Goal: Transaction & Acquisition: Download file/media

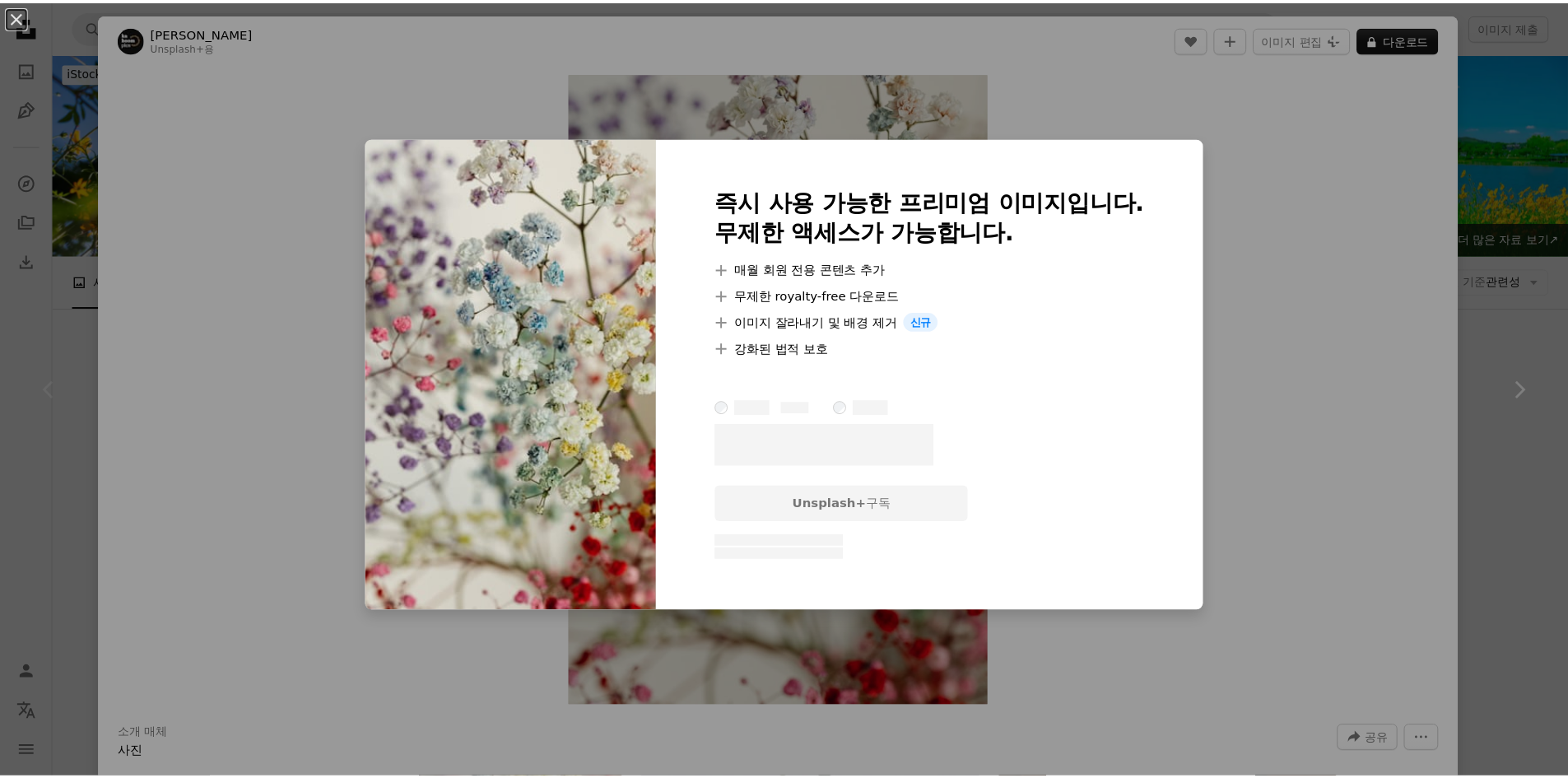
scroll to position [164, 0]
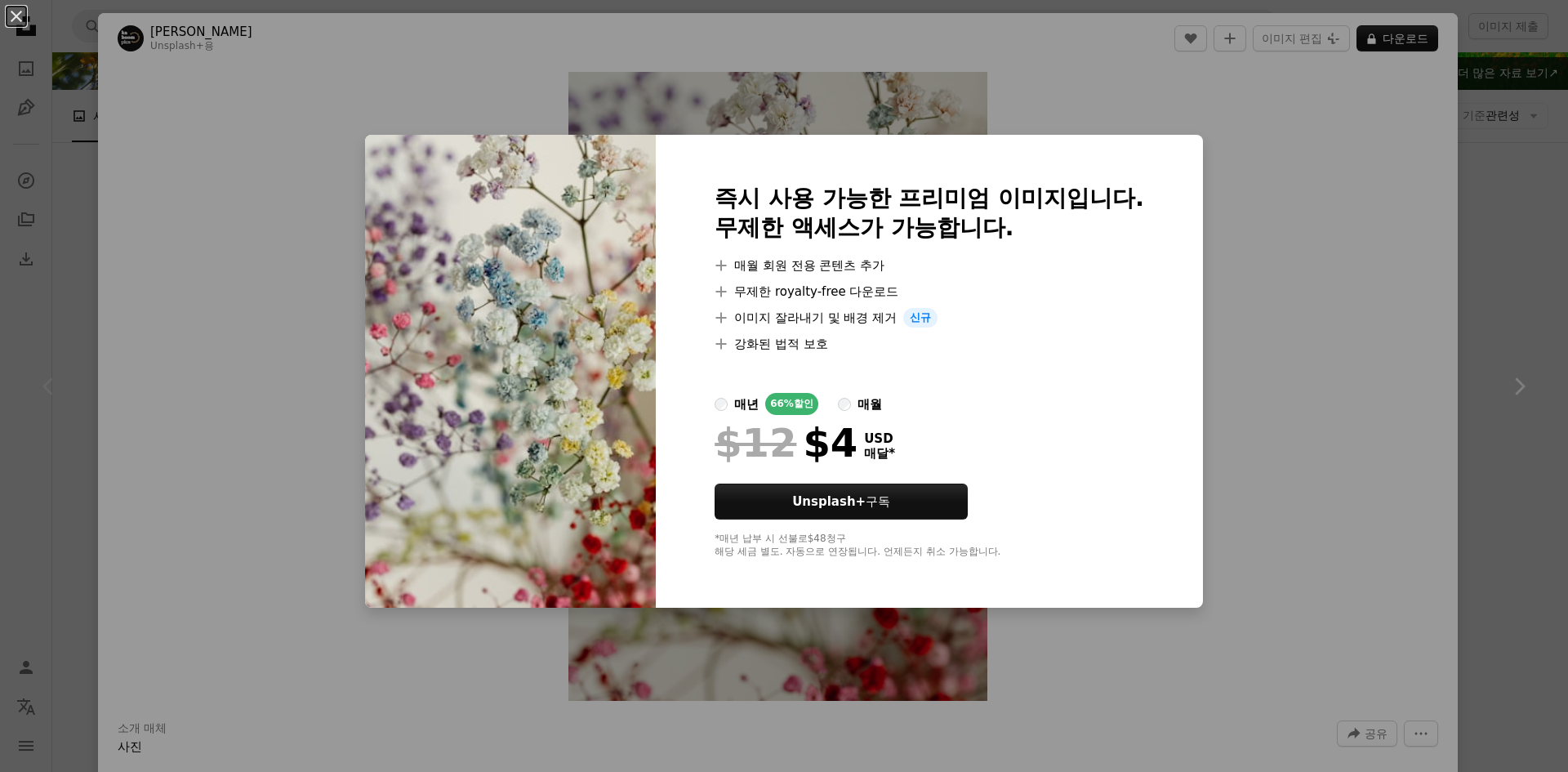
click at [1343, 254] on div "An X shape 즉시 사용 가능한 프리미엄 이미지입니다. 무제한 액세스가 가능합니다. A plus sign 매월 회원 전용 콘텐츠 추가 A…" at bounding box center [784, 386] width 1568 height 772
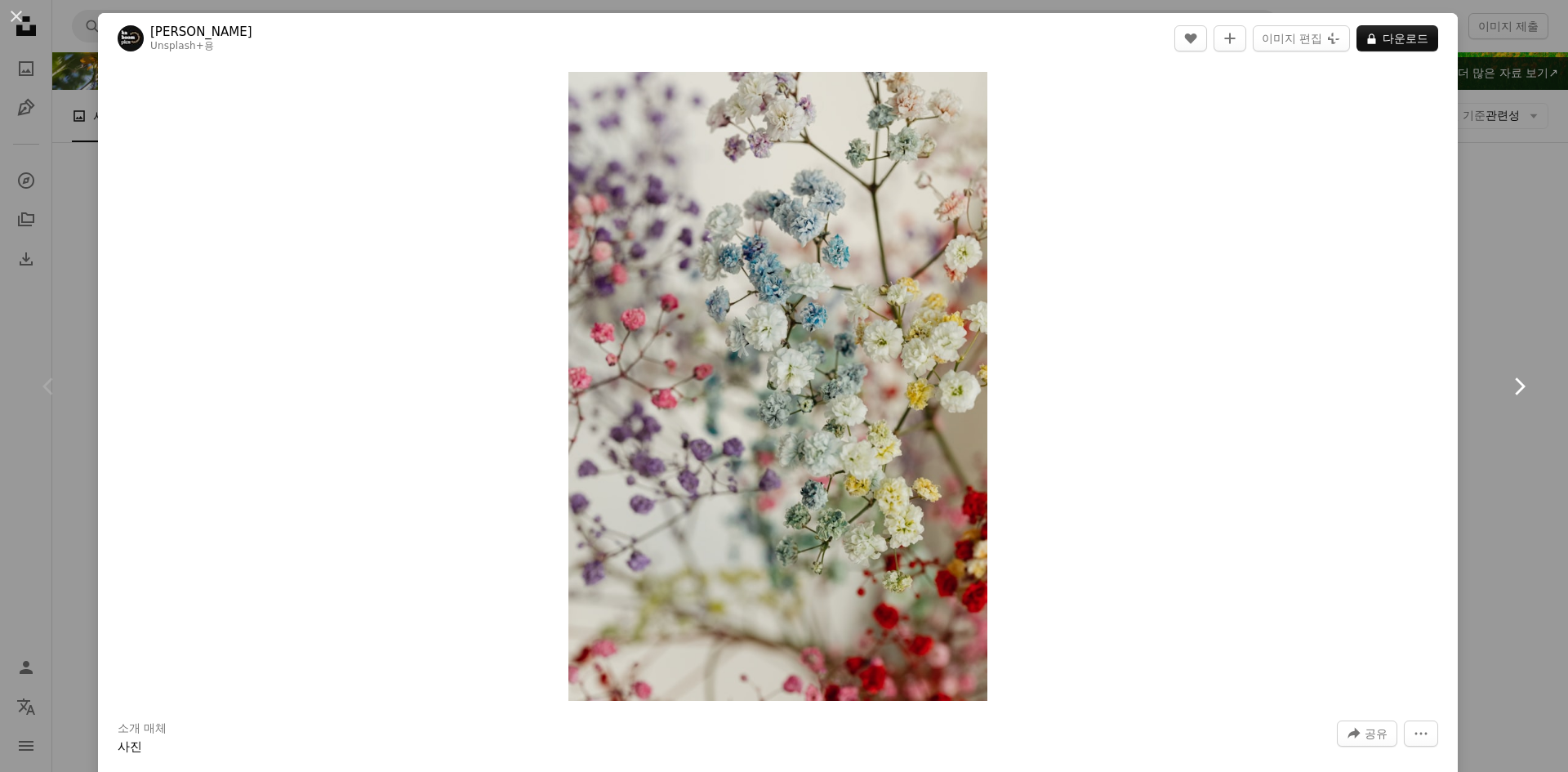
click at [1516, 358] on link "Chevron right" at bounding box center [1519, 386] width 98 height 157
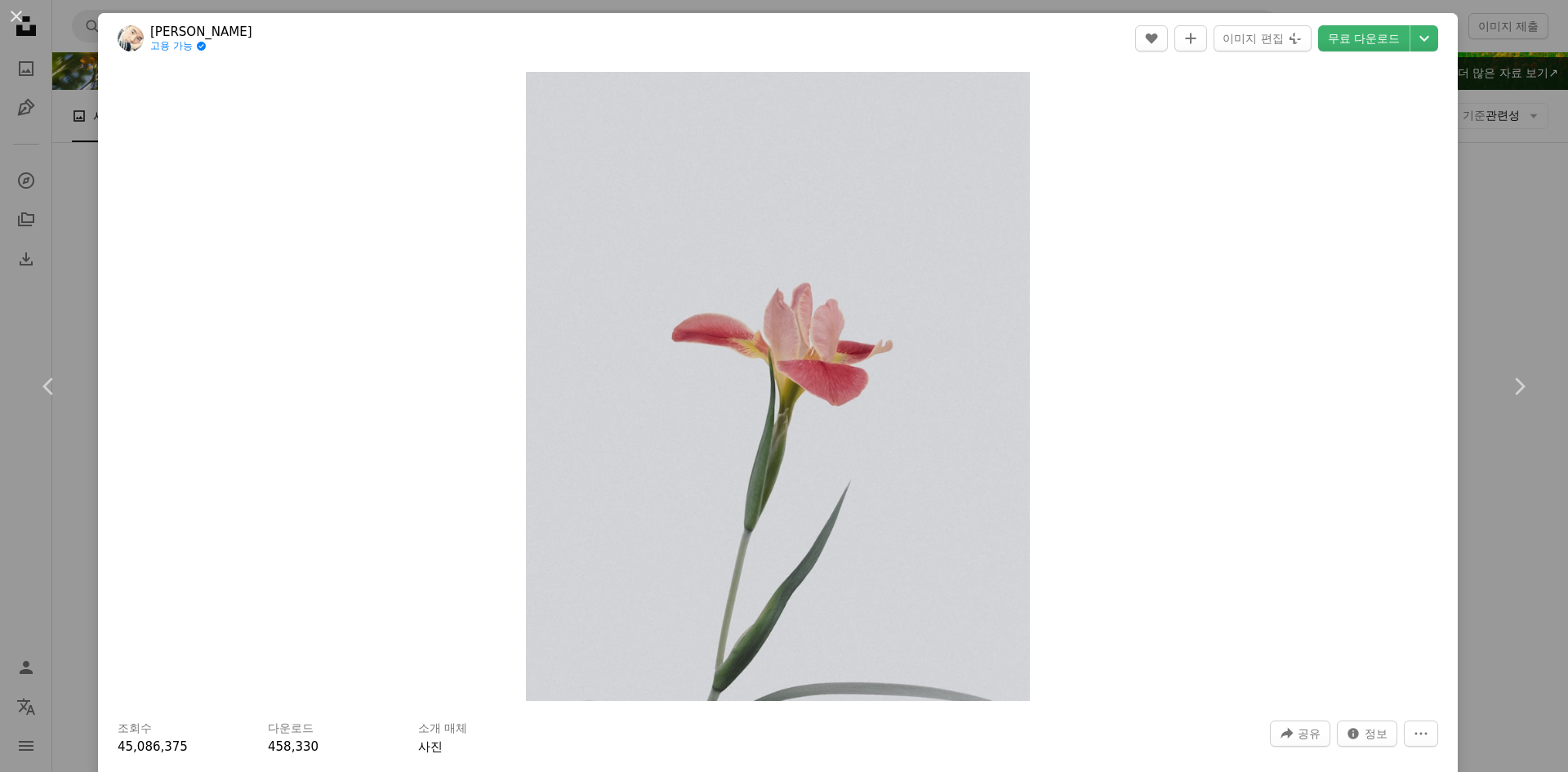
click at [1460, 265] on div "An X shape Chevron left Chevron right Han Chenxu 고용 가능 A checkmark inside of a …" at bounding box center [784, 386] width 1568 height 772
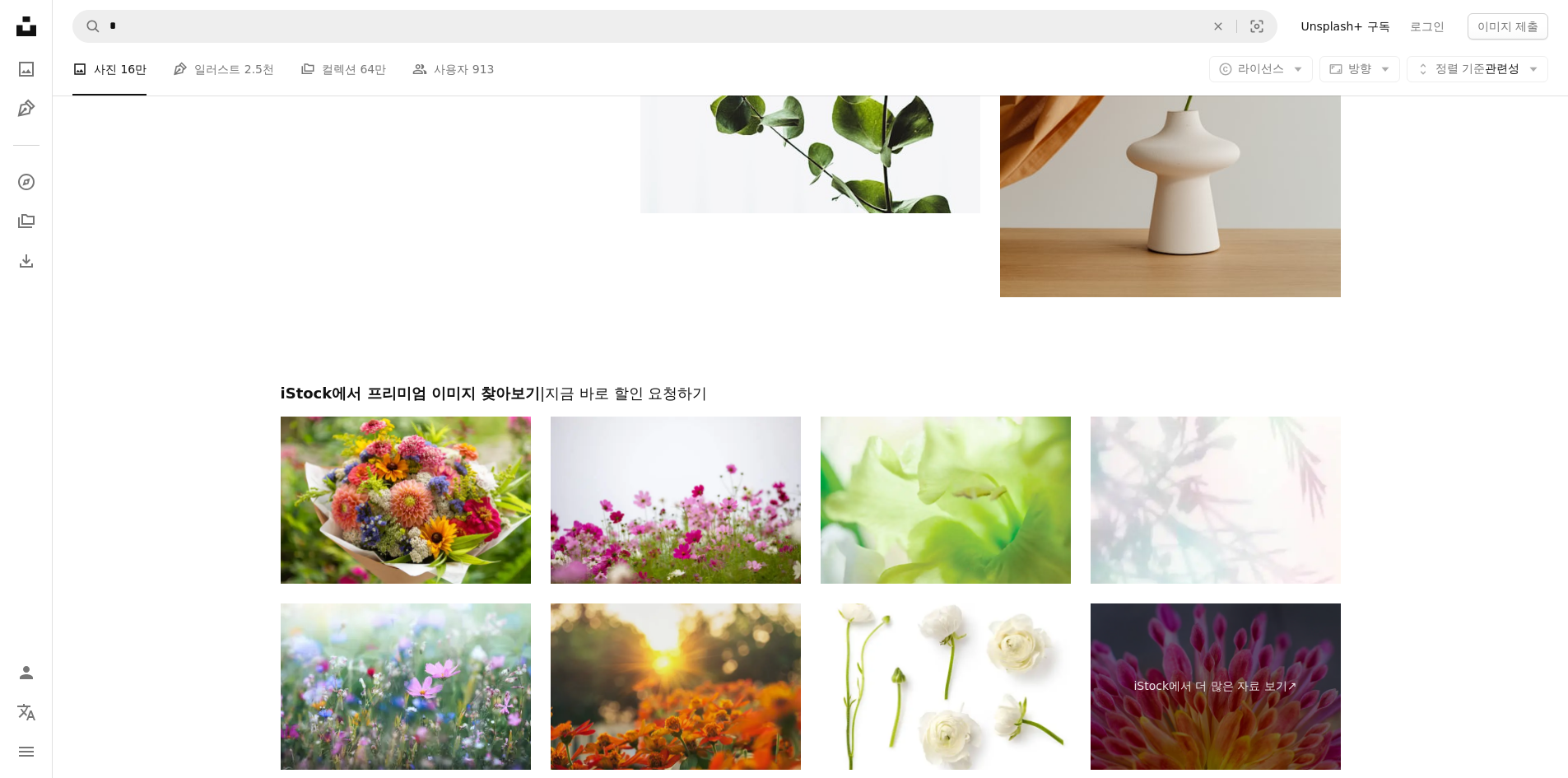
scroll to position [3774, 0]
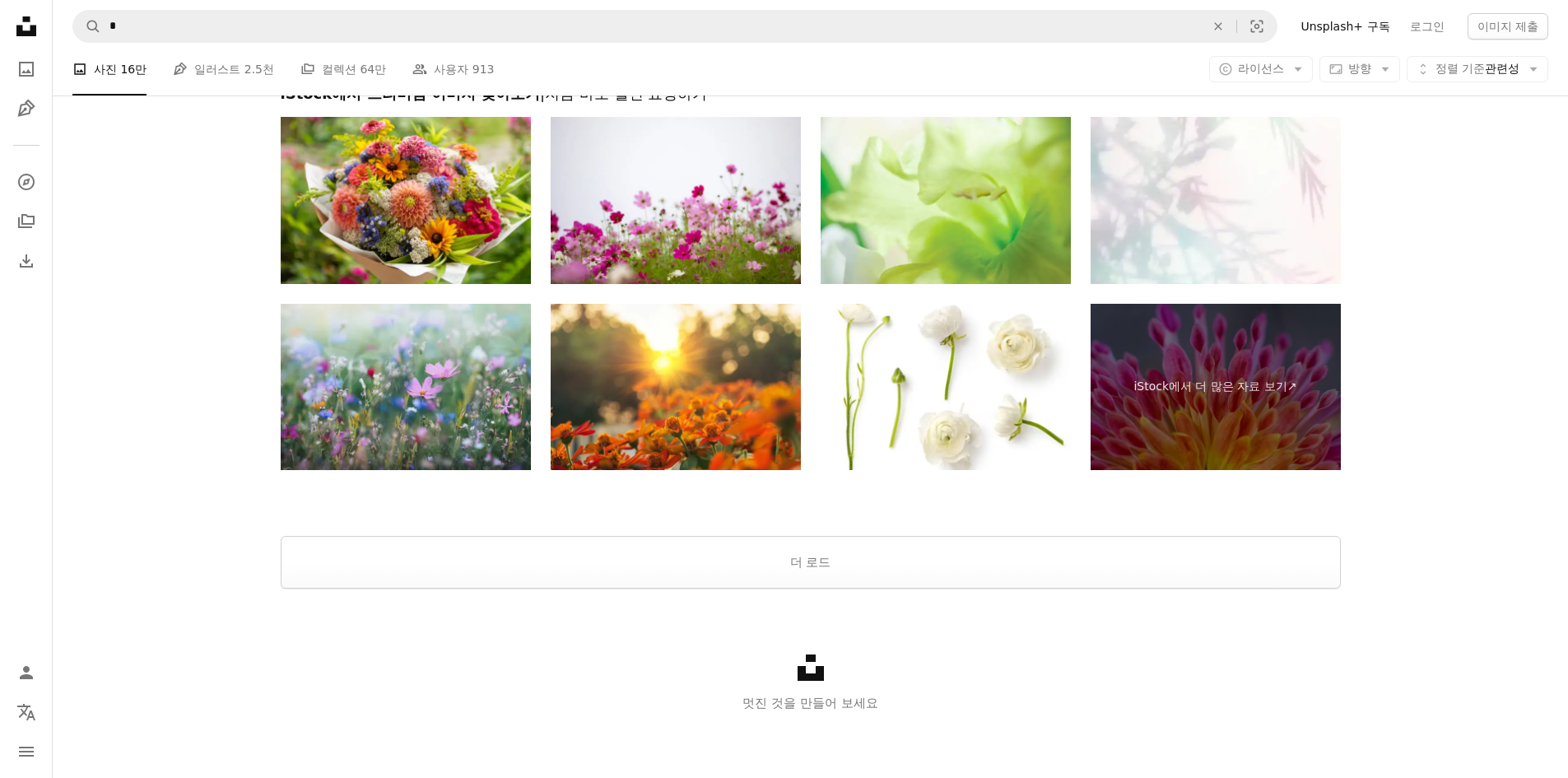
click at [497, 355] on img at bounding box center [406, 387] width 251 height 167
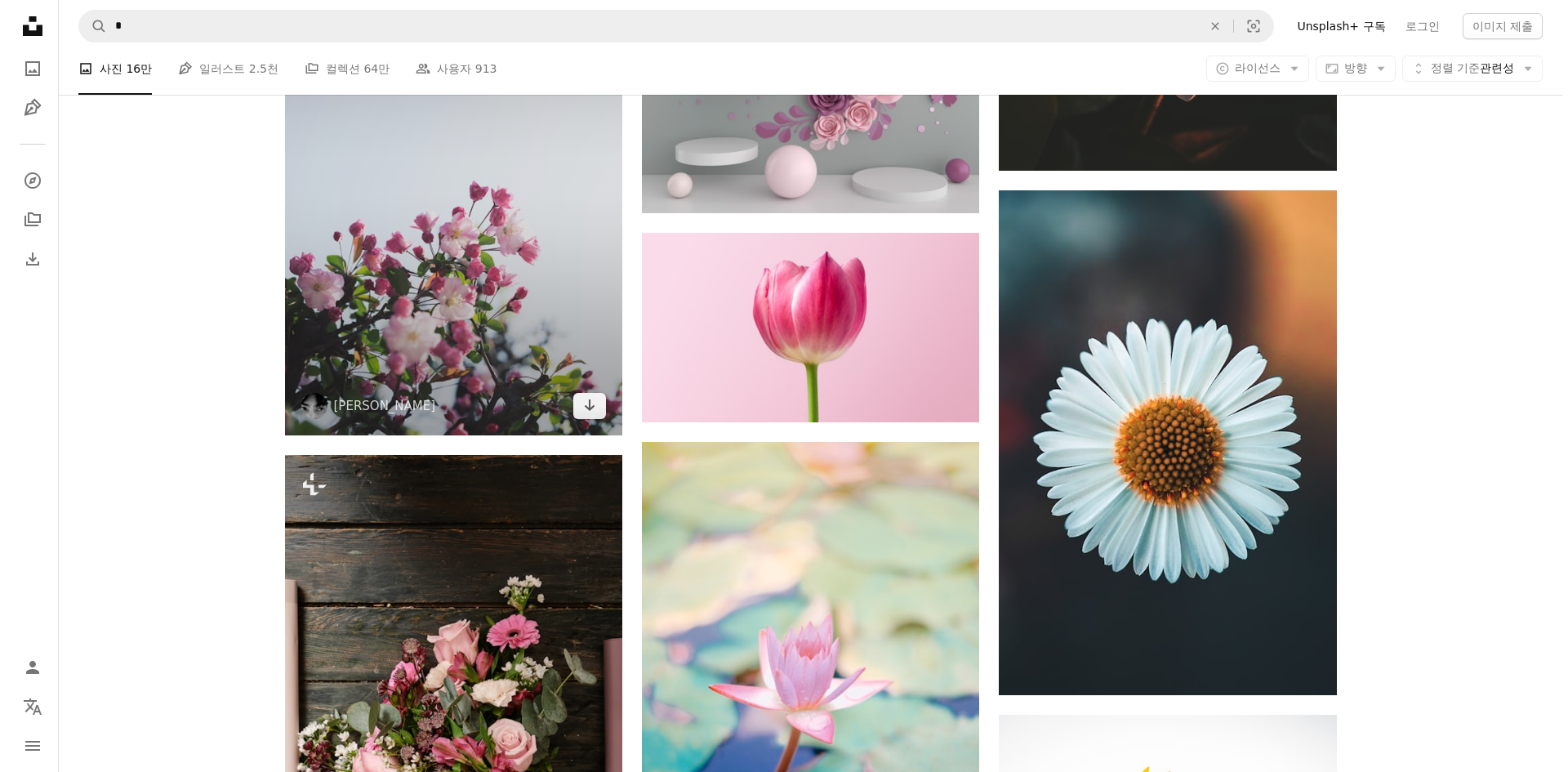
scroll to position [1469, 0]
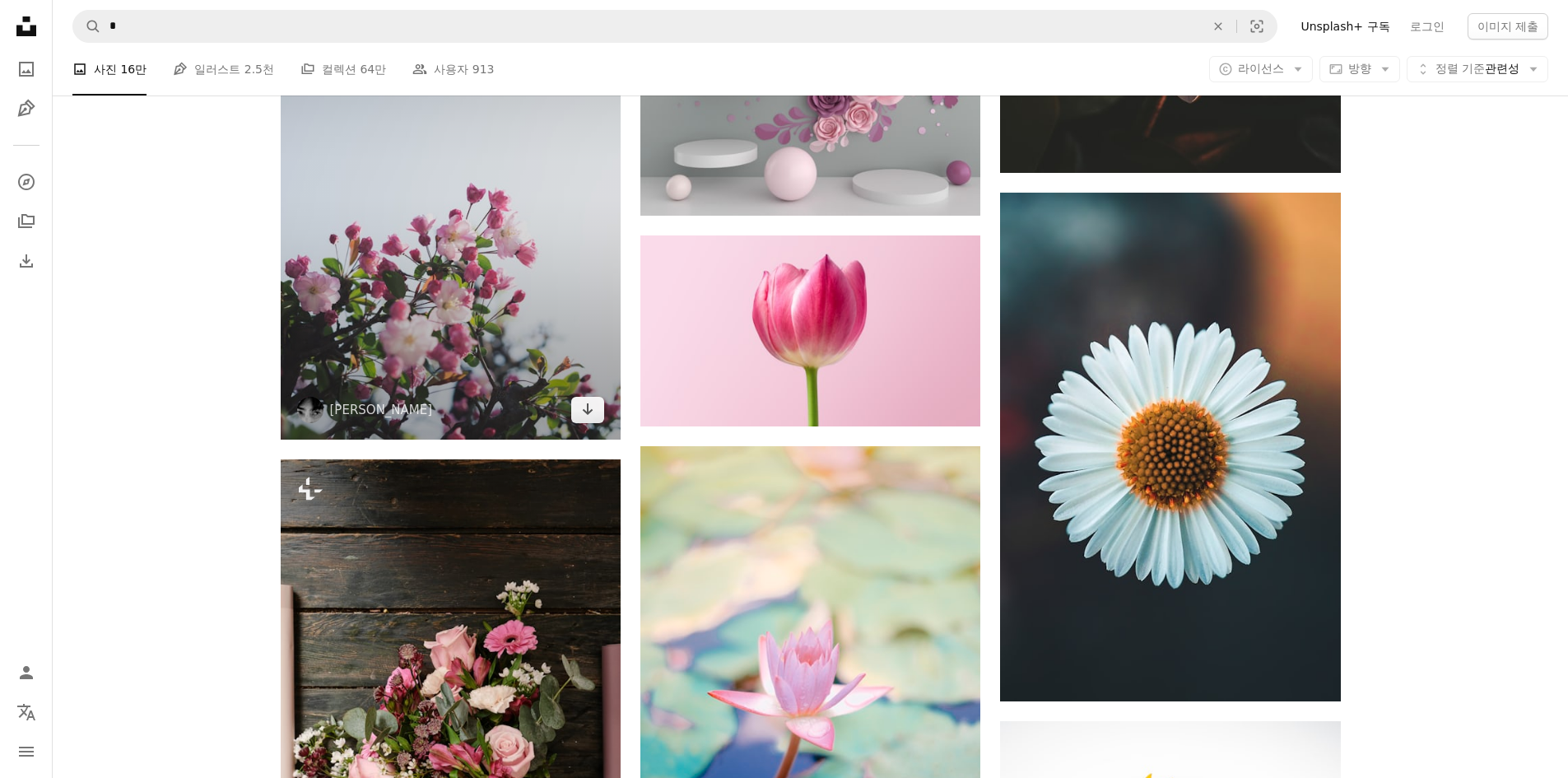
click at [551, 330] on img at bounding box center [451, 184] width 340 height 509
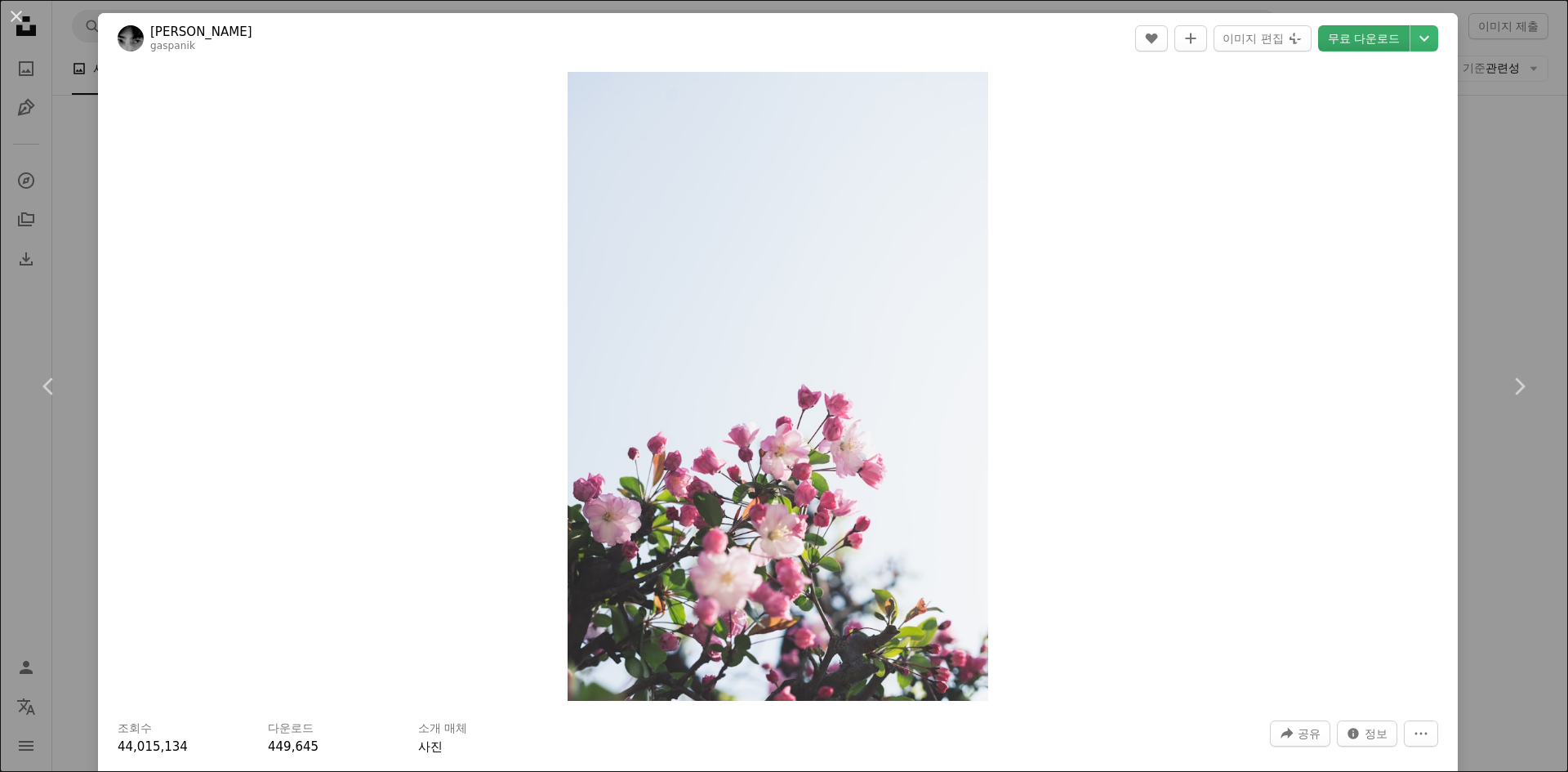
click at [1355, 35] on link "무료 다운로드" at bounding box center [1363, 38] width 91 height 26
